Goal: Task Accomplishment & Management: Manage account settings

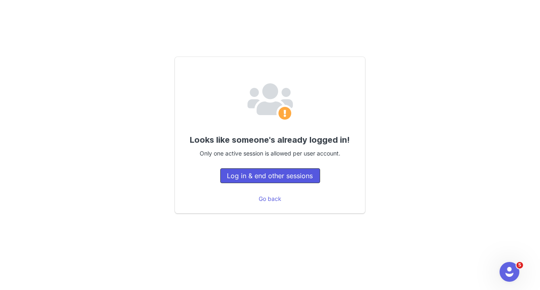
click at [283, 178] on button "Log in & end other sessions" at bounding box center [270, 175] width 100 height 15
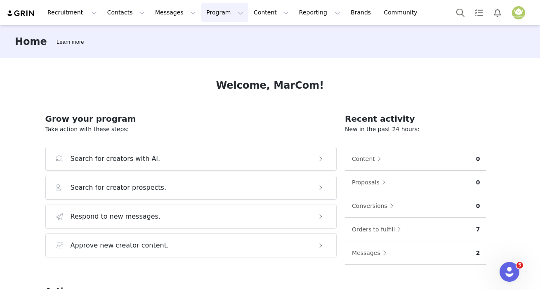
click at [201, 12] on button "Program Program" at bounding box center [224, 12] width 47 height 19
click at [208, 12] on button "Program Program" at bounding box center [224, 12] width 47 height 19
click at [210, 34] on p "Activations" at bounding box center [204, 36] width 32 height 9
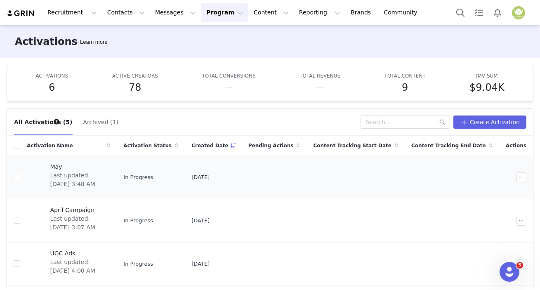
click at [82, 177] on span "Last updated: Jun 11, 2025 3:48 AM" at bounding box center [77, 179] width 55 height 17
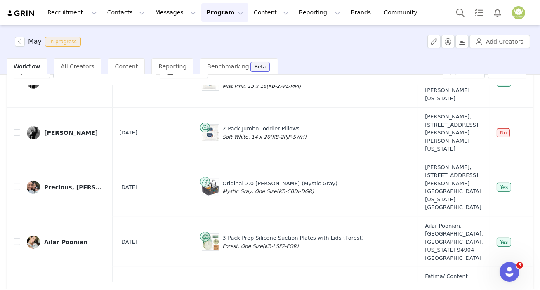
scroll to position [69, 0]
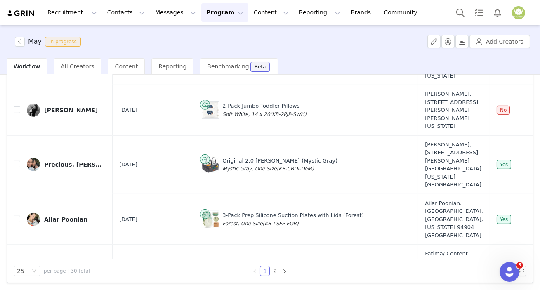
click at [355, 252] on td "Cuddle Baby Hooded Towel (Duck) Duck, Regular (KB-HTCD-DUC)" at bounding box center [306, 274] width 223 height 59
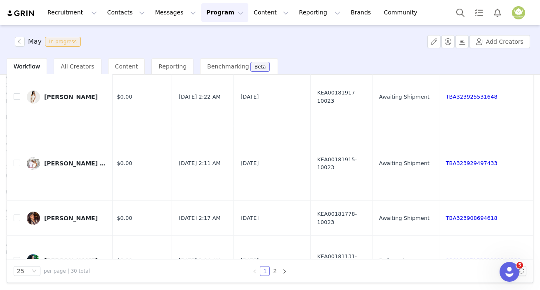
scroll to position [74, 450]
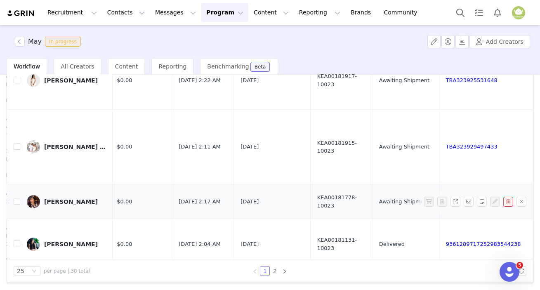
click at [446, 199] on link "TBA323908694618" at bounding box center [472, 202] width 52 height 6
click at [446, 144] on link "TBA323929497433" at bounding box center [472, 147] width 52 height 6
click at [446, 77] on link "TBA323925531648" at bounding box center [472, 80] width 52 height 6
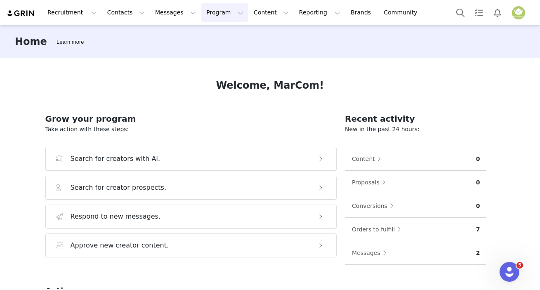
click at [201, 12] on button "Program Program" at bounding box center [224, 12] width 47 height 19
click at [195, 35] on p "Activations" at bounding box center [204, 36] width 32 height 9
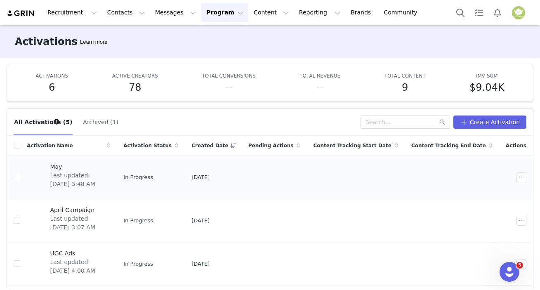
click at [87, 173] on span "Last updated: Jun 11, 2025 3:48 AM" at bounding box center [77, 179] width 55 height 17
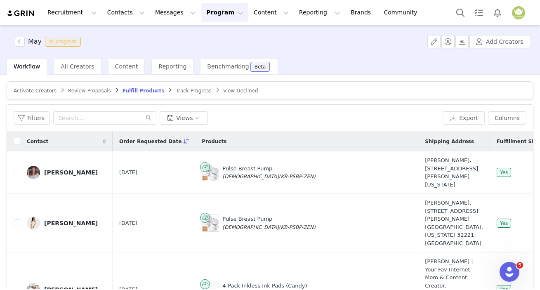
scroll to position [225, 0]
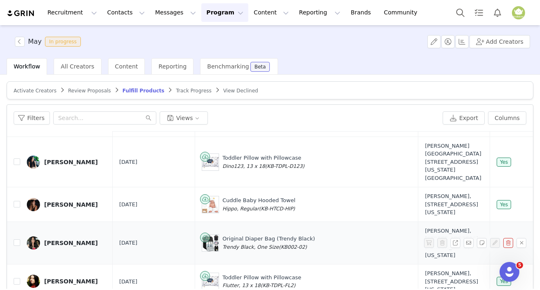
click at [65, 245] on div "[PERSON_NAME]" at bounding box center [71, 243] width 54 height 7
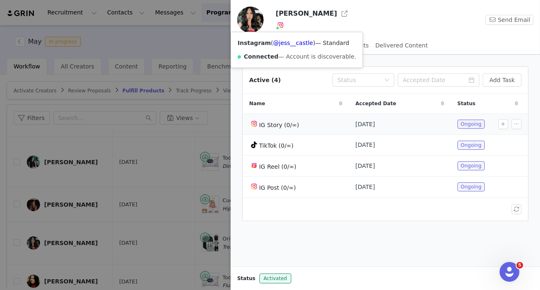
click at [325, 115] on td "IG Story (0/∞)" at bounding box center [296, 124] width 106 height 21
click at [156, 248] on div at bounding box center [270, 145] width 540 height 290
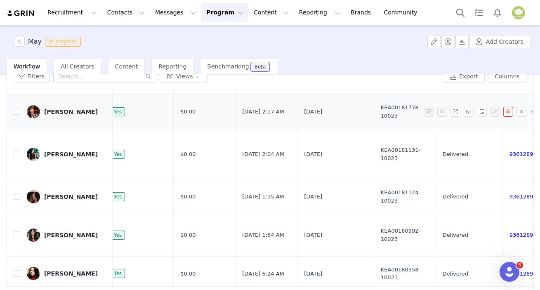
scroll to position [4, 386]
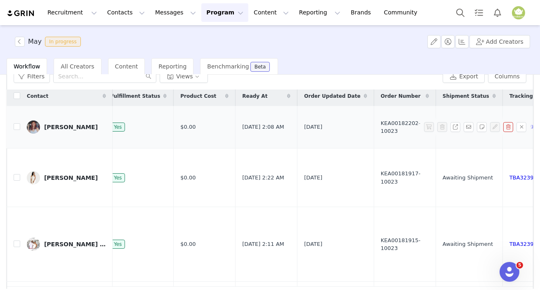
click at [443, 125] on span "Awaiting Shipment" at bounding box center [468, 127] width 50 height 8
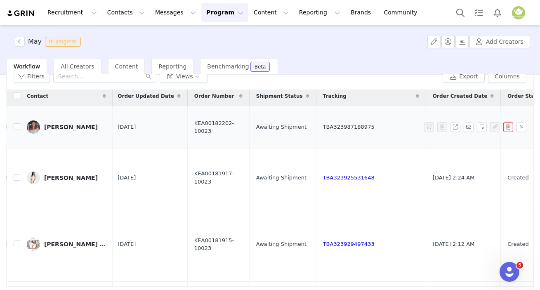
click at [323, 127] on link "TBA323987188975" at bounding box center [349, 127] width 52 height 6
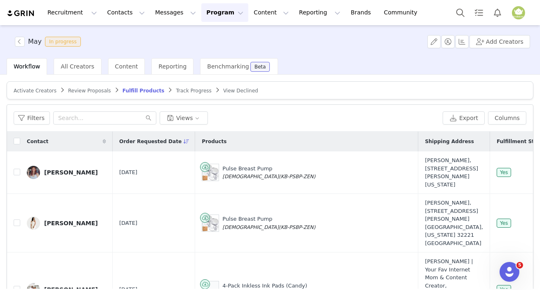
click at [37, 90] on span "Activate Creators" at bounding box center [35, 91] width 43 height 6
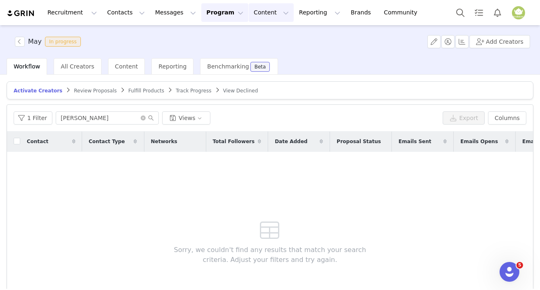
click at [249, 11] on button "Content Content" at bounding box center [271, 12] width 45 height 19
click at [244, 36] on p "Creator Content" at bounding box center [253, 36] width 46 height 9
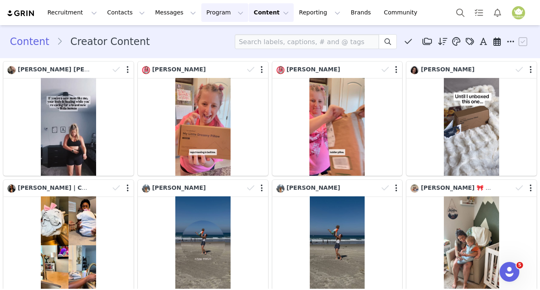
click at [201, 12] on button "Program Program" at bounding box center [224, 12] width 47 height 19
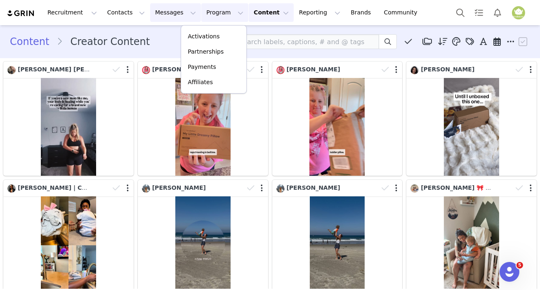
click at [155, 12] on button "Messages Messages" at bounding box center [175, 12] width 51 height 19
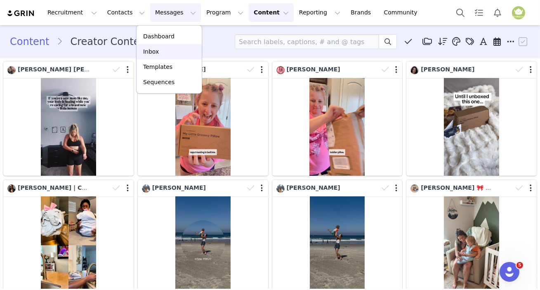
click at [161, 53] on div "Inbox" at bounding box center [169, 51] width 55 height 9
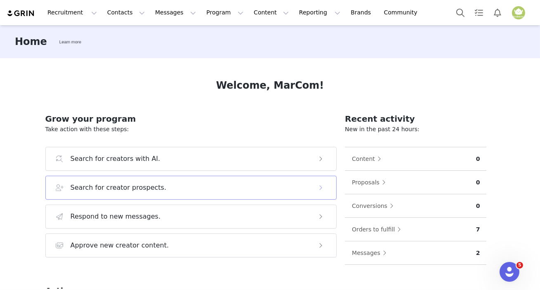
click at [107, 187] on h3 "Search for creator prospects." at bounding box center [119, 188] width 96 height 10
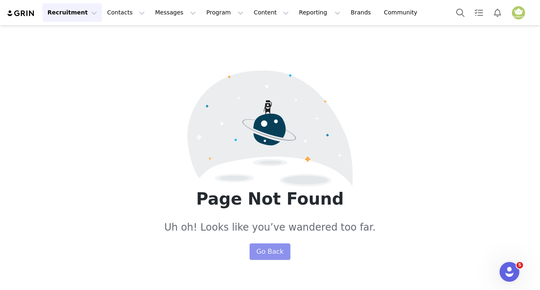
click at [257, 252] on button "Go Back" at bounding box center [270, 252] width 40 height 17
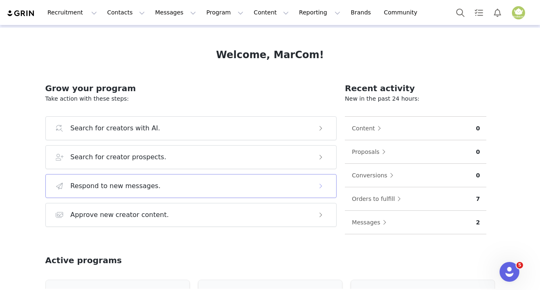
scroll to position [75, 0]
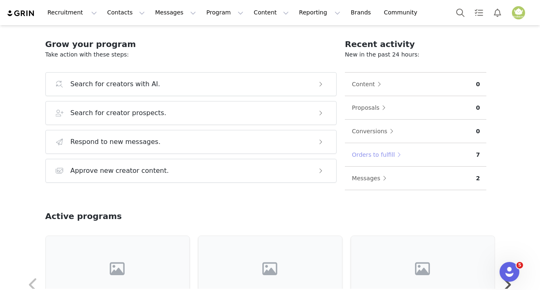
click at [381, 152] on button "Orders to fulfill" at bounding box center [379, 154] width 54 height 13
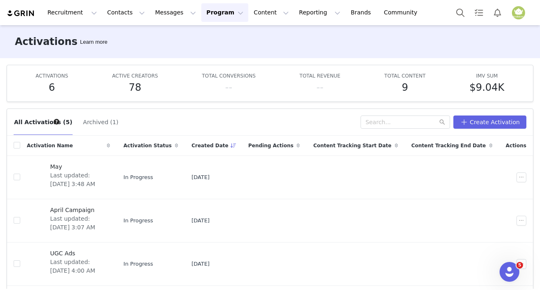
click at [95, 121] on button "Archived (1)" at bounding box center [101, 122] width 36 height 13
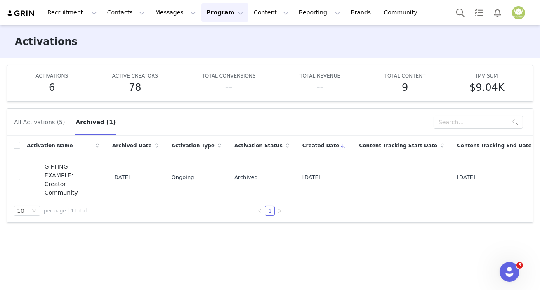
click at [41, 120] on button "All Activations (5)" at bounding box center [40, 122] width 52 height 13
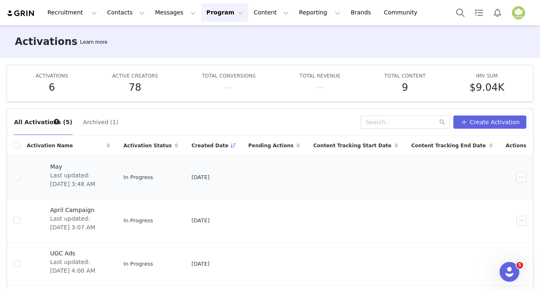
click at [111, 189] on div "May Last updated: Jun 11, 2025 3:48 AM" at bounding box center [77, 177] width 65 height 33
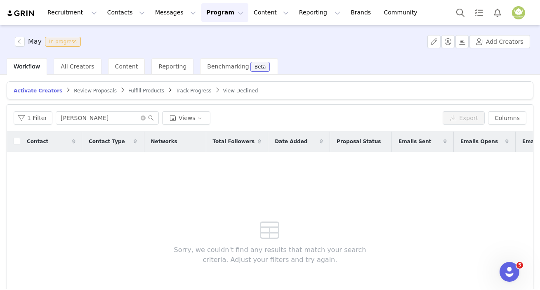
click at [128, 91] on span "Fulfill Products" at bounding box center [146, 91] width 36 height 6
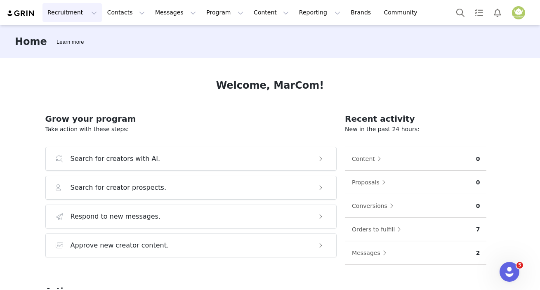
click at [76, 8] on button "Recruitment Recruitment" at bounding box center [72, 12] width 59 height 19
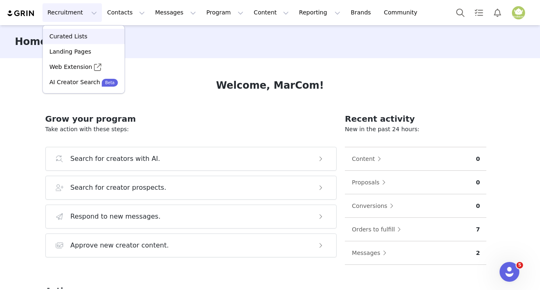
click at [85, 33] on div "Curated Lists" at bounding box center [84, 36] width 72 height 9
